Goal: Transaction & Acquisition: Purchase product/service

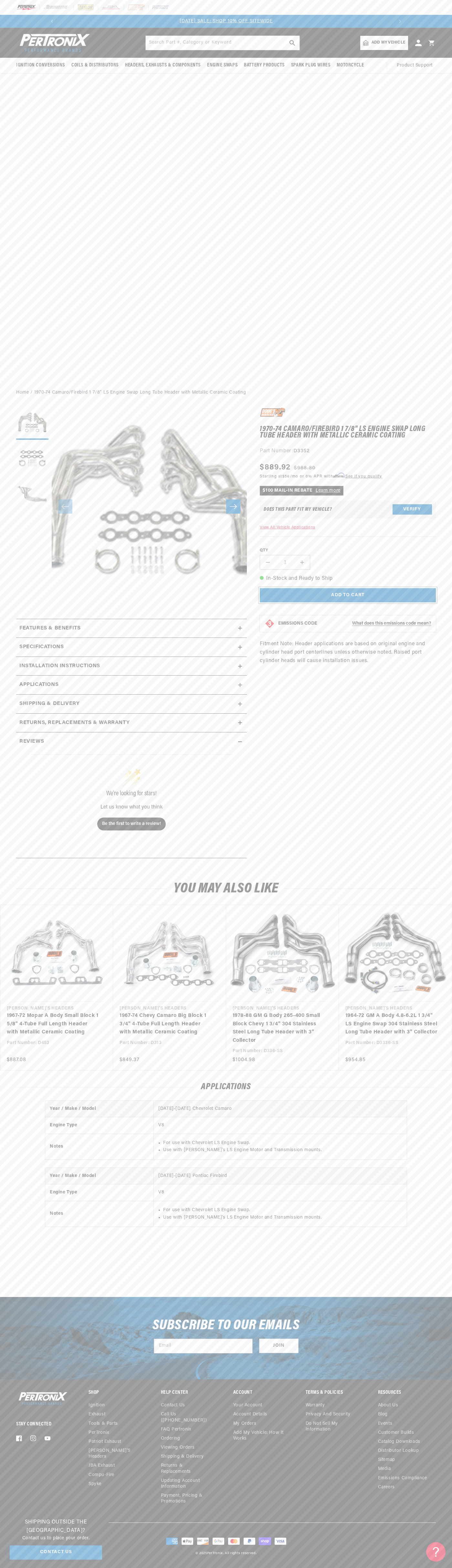
click at [348, 601] on button "Add to cart" at bounding box center [347, 595] width 176 height 15
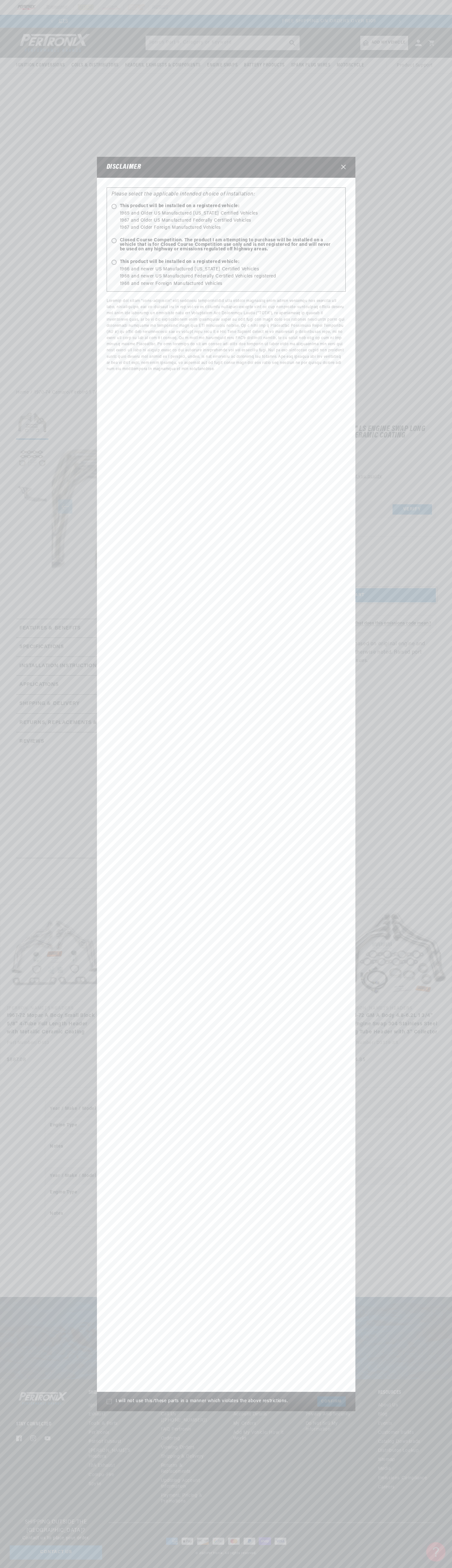
scroll to position [0, 693]
click at [343, 167] on icon "Close" at bounding box center [343, 167] width 4 height 4
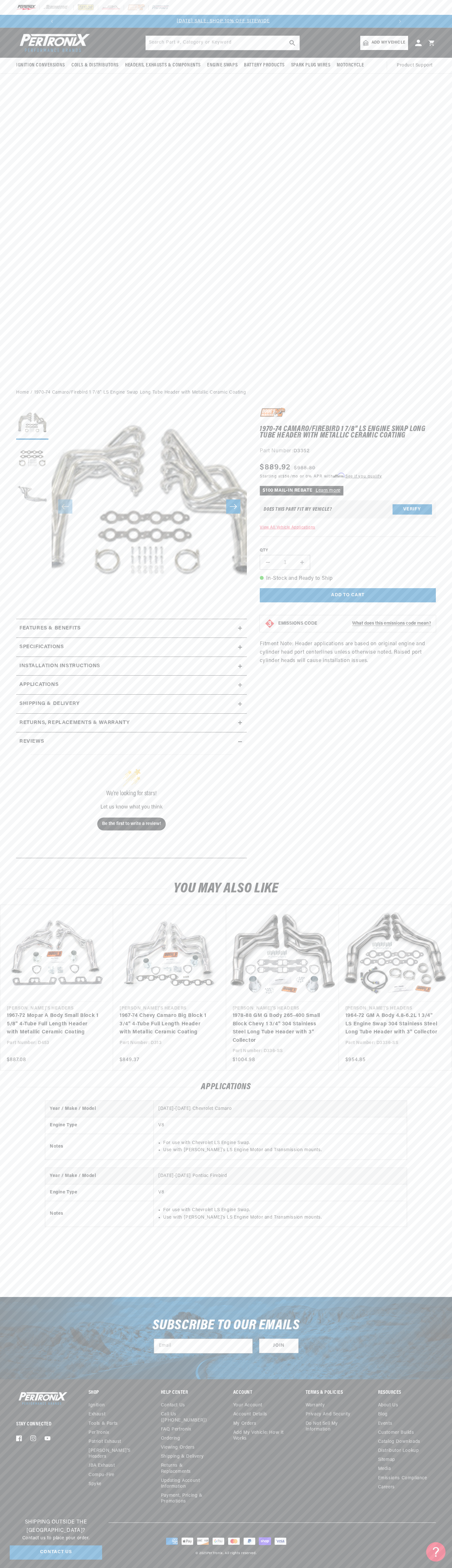
scroll to position [0, 0]
click at [433, 43] on icon at bounding box center [431, 43] width 6 height 6
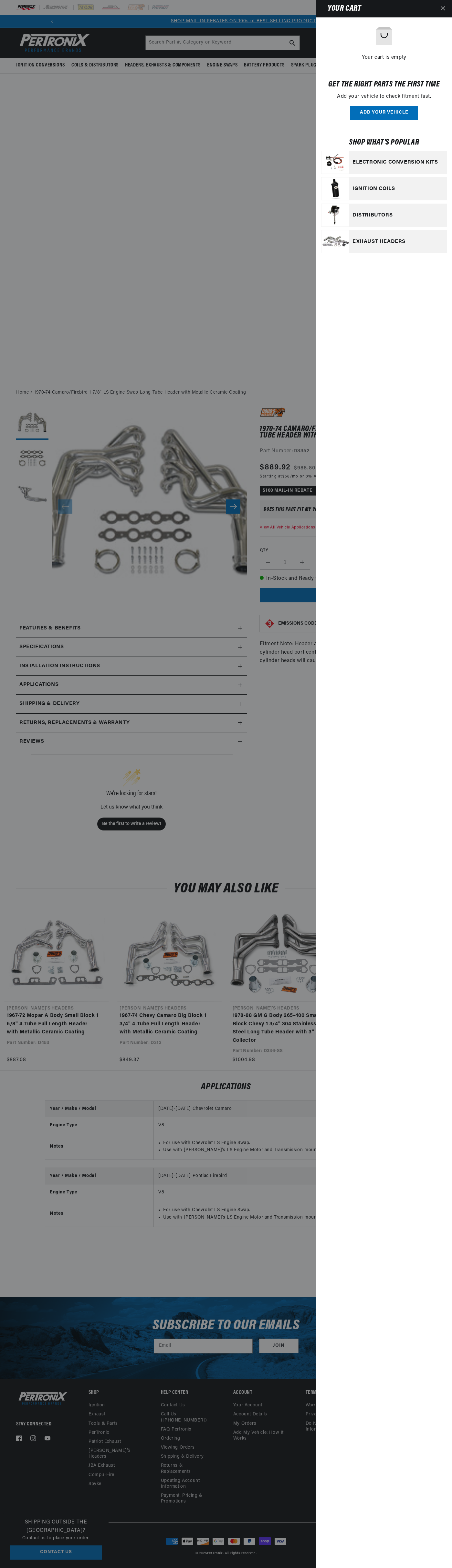
scroll to position [0, 347]
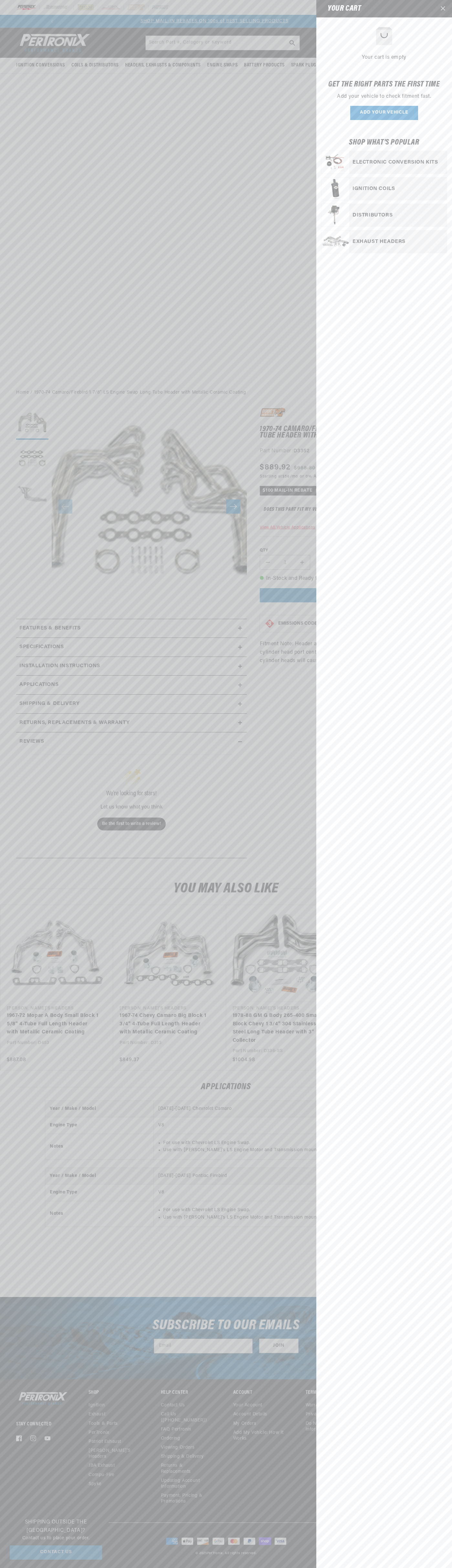
click at [443, 9] on icon "Close" at bounding box center [442, 8] width 4 height 4
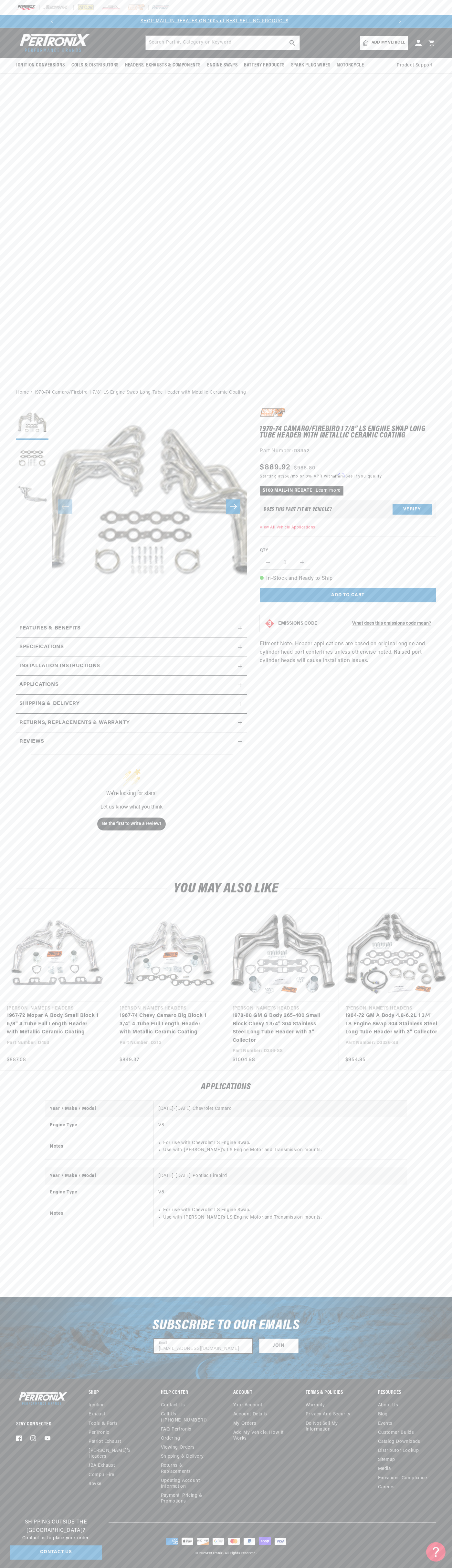
type input "[EMAIL_ADDRESS][DOMAIN_NAME]"
click at [333, 26] on div "[DATE] SALE: SHOP 10% OFF SITEWIDE SHOP MAIL-IN REBATES ON 100s of BEST SELLING…" at bounding box center [226, 21] width 361 height 13
click at [438, 1099] on div "Applications Year / Make / Model [DATE]-[DATE] Chevrolet Camaro Engine Type V8 …" at bounding box center [226, 1161] width 452 height 181
click at [131, 1567] on html "Skip to content Your cart Your cart is empty Get the right parts the first time…" at bounding box center [226, 784] width 452 height 1568
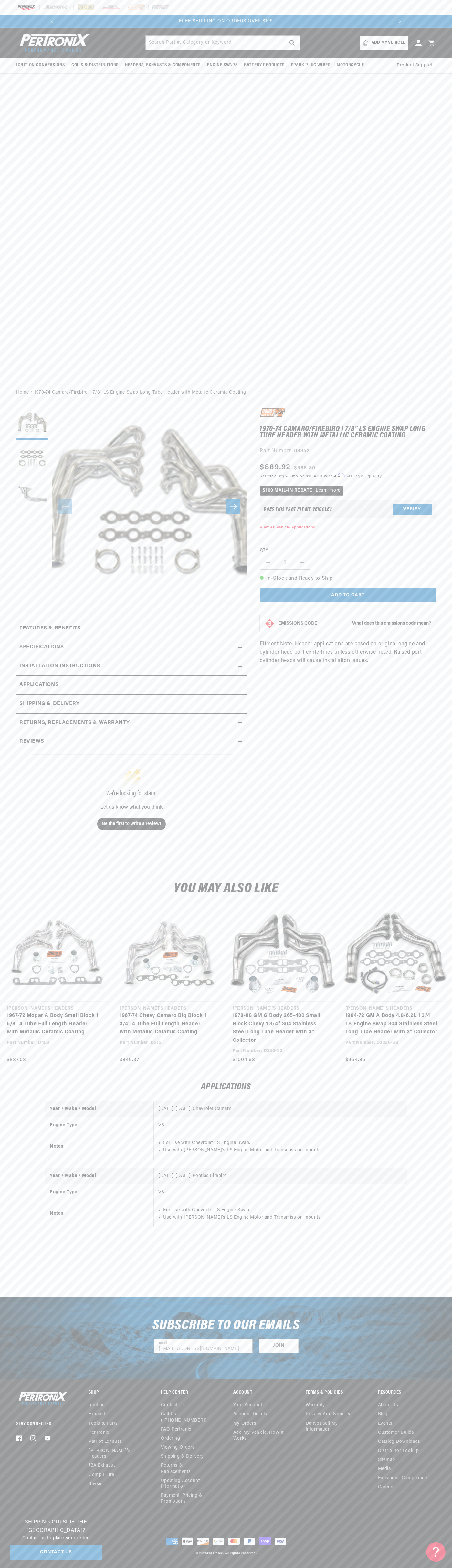
click at [30, 551] on slider-component "Gallery Viewer" at bounding box center [32, 506] width 32 height 198
